Goal: Task Accomplishment & Management: Use online tool/utility

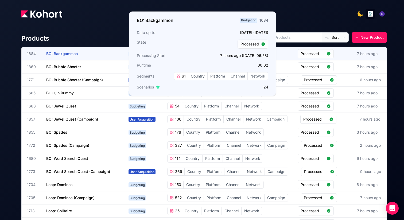
click at [65, 54] on span "BO: Backgammon" at bounding box center [62, 53] width 32 height 5
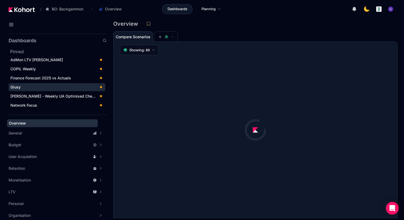
click at [19, 88] on span "Giusy" at bounding box center [15, 87] width 10 height 5
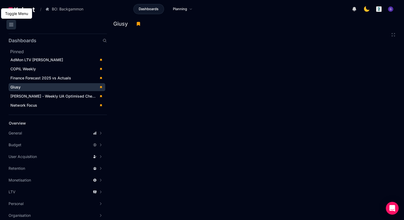
click at [13, 23] on icon at bounding box center [11, 24] width 4 height 3
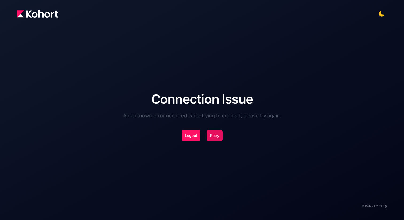
click at [212, 135] on button "Retry" at bounding box center [215, 135] width 16 height 11
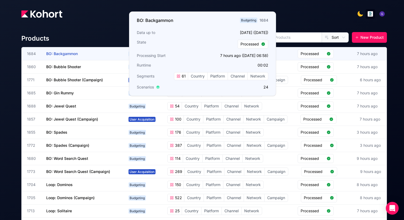
click at [58, 51] on h3 "BO: Backgammon" at bounding box center [86, 53] width 80 height 13
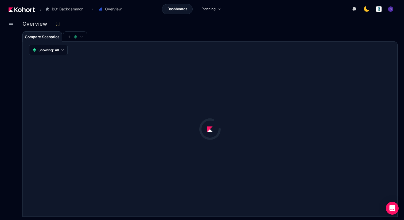
click at [11, 46] on div at bounding box center [8, 120] width 16 height 200
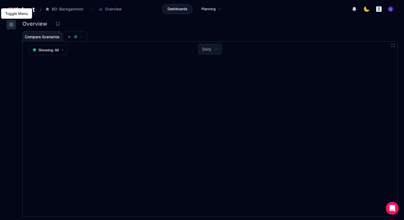
click at [10, 26] on icon at bounding box center [11, 24] width 6 height 6
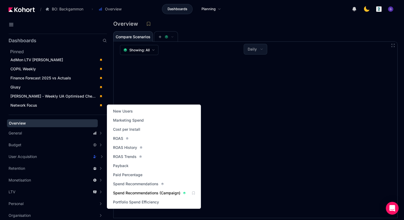
click at [132, 192] on span "Spend Recommendations (Campaign)" at bounding box center [146, 192] width 67 height 5
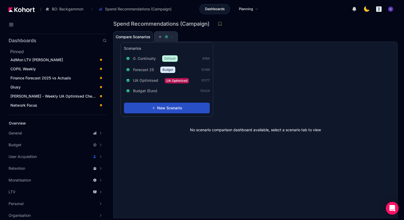
click at [161, 39] on button at bounding box center [166, 37] width 16 height 11
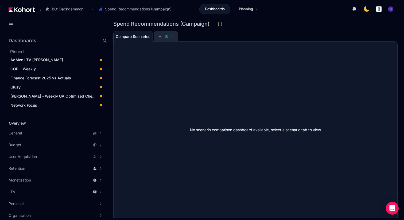
click at [161, 39] on button at bounding box center [166, 36] width 16 height 11
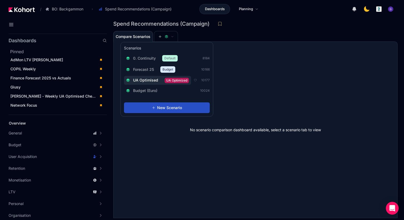
click at [148, 78] on span "UA Optimised" at bounding box center [145, 79] width 25 height 5
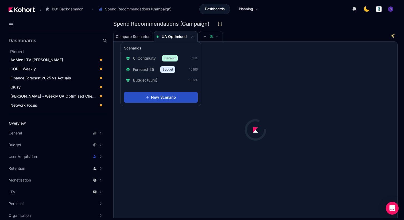
scroll to position [0, 0]
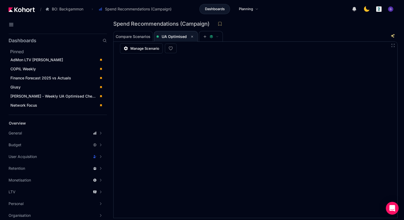
click at [253, 30] on div "Spend Recommendations (Campaign)" at bounding box center [255, 25] width 284 height 11
click at [10, 24] on icon at bounding box center [11, 24] width 6 height 6
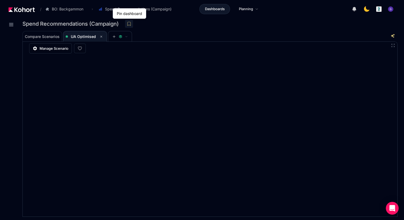
click at [130, 23] on icon at bounding box center [129, 23] width 5 height 5
click at [95, 33] on span "UA Optimised" at bounding box center [84, 36] width 39 height 6
click at [101, 36] on icon at bounding box center [101, 36] width 3 height 3
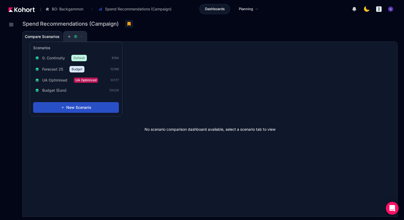
click at [80, 36] on span at bounding box center [74, 37] width 15 height 4
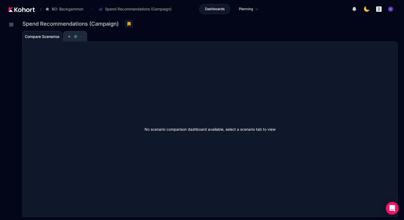
click at [73, 36] on span at bounding box center [74, 37] width 15 height 4
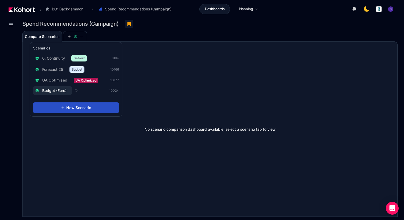
click at [54, 90] on span "Budget (Euro)" at bounding box center [54, 90] width 24 height 5
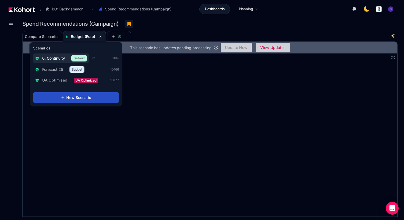
click at [55, 58] on span "0. Continuity" at bounding box center [53, 58] width 23 height 5
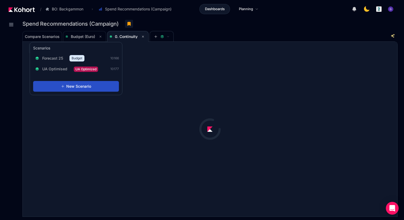
scroll to position [0, 0]
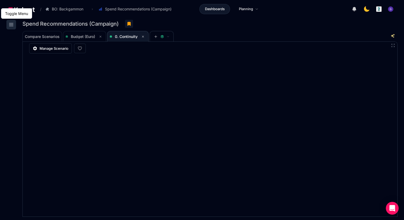
click at [13, 26] on icon at bounding box center [11, 24] width 6 height 6
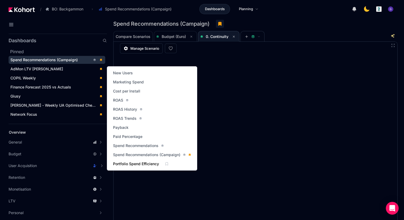
click at [138, 164] on span "Portfolio Spend Efficiency" at bounding box center [136, 163] width 46 height 5
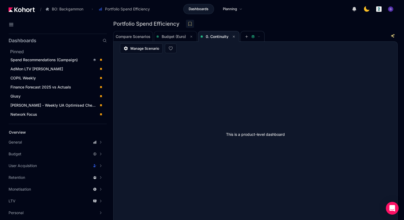
scroll to position [10, 0]
